Goal: Task Accomplishment & Management: Complete application form

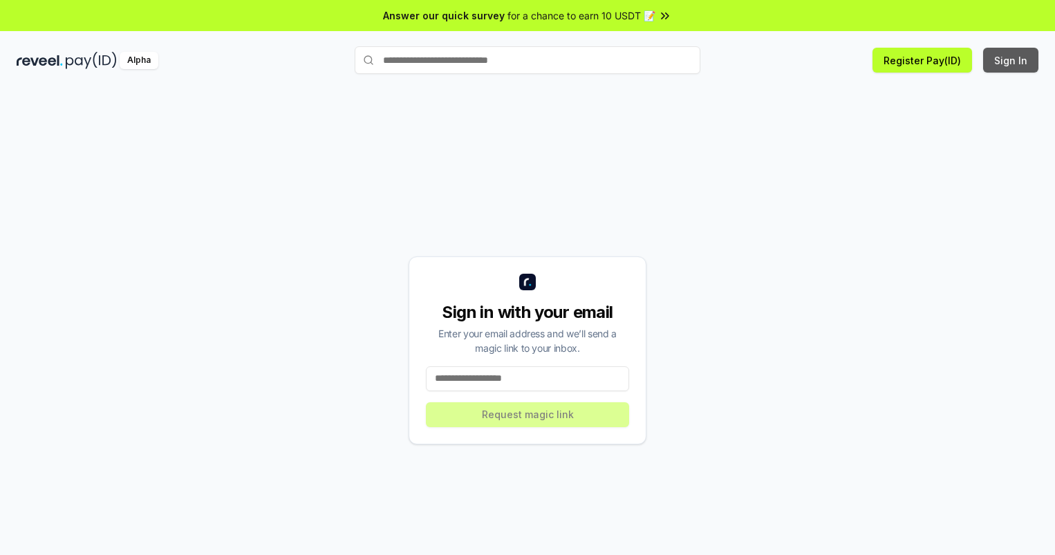
click at [1012, 60] on button "Sign In" at bounding box center [1011, 60] width 55 height 25
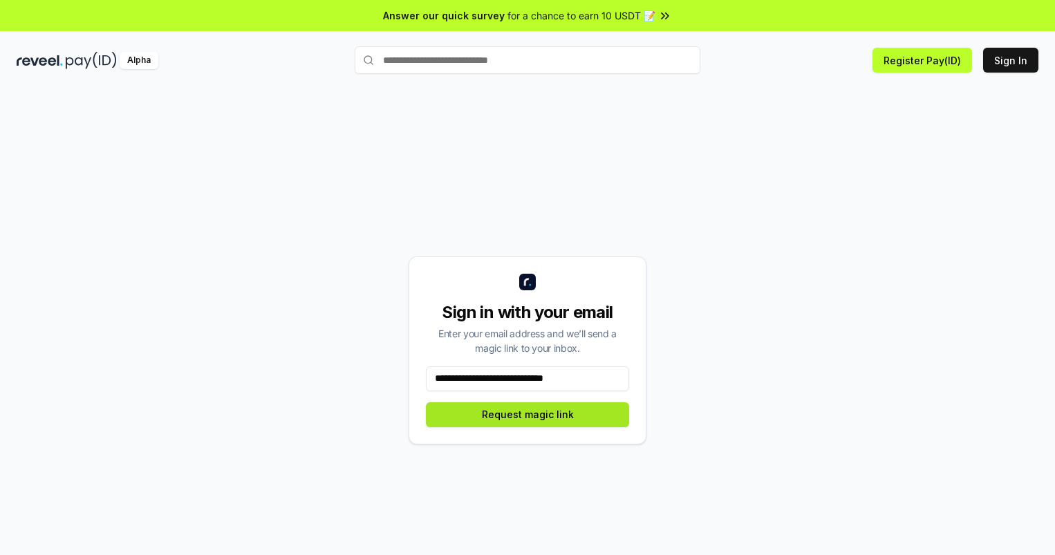
type input "**********"
click at [528, 414] on button "Request magic link" at bounding box center [527, 415] width 203 height 25
